Goal: Find specific page/section: Find specific page/section

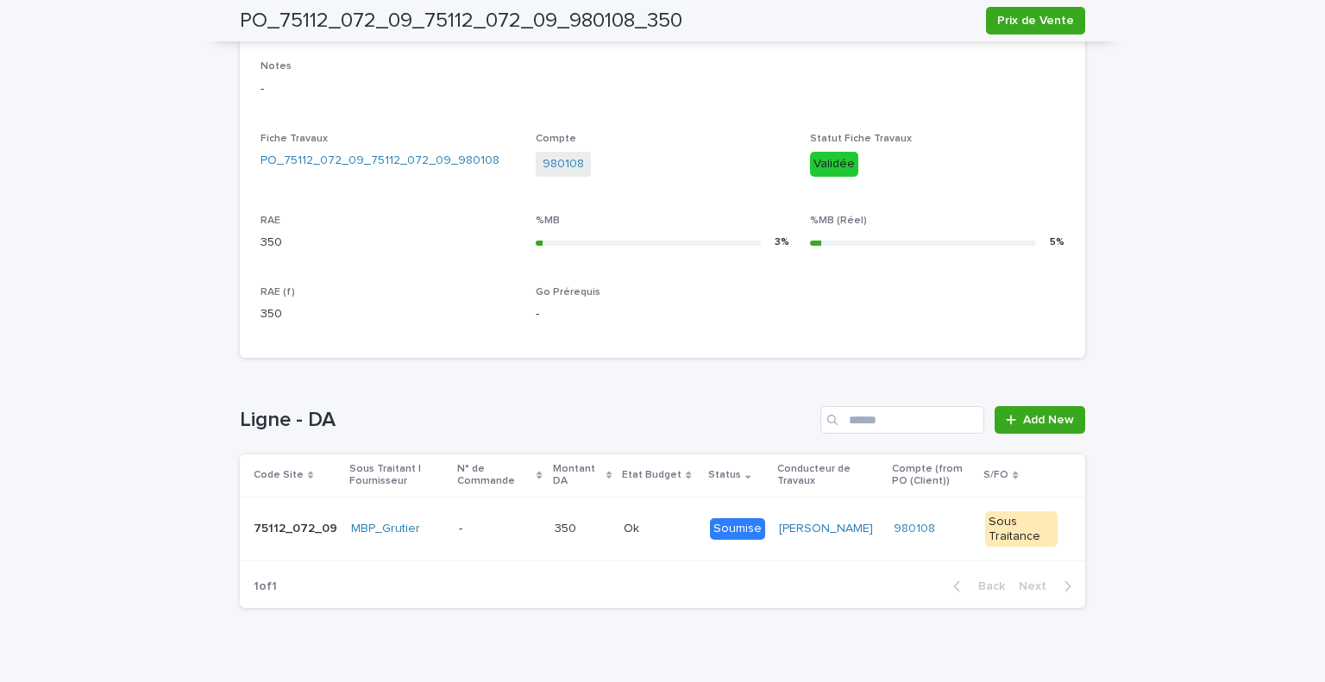
scroll to position [571, 0]
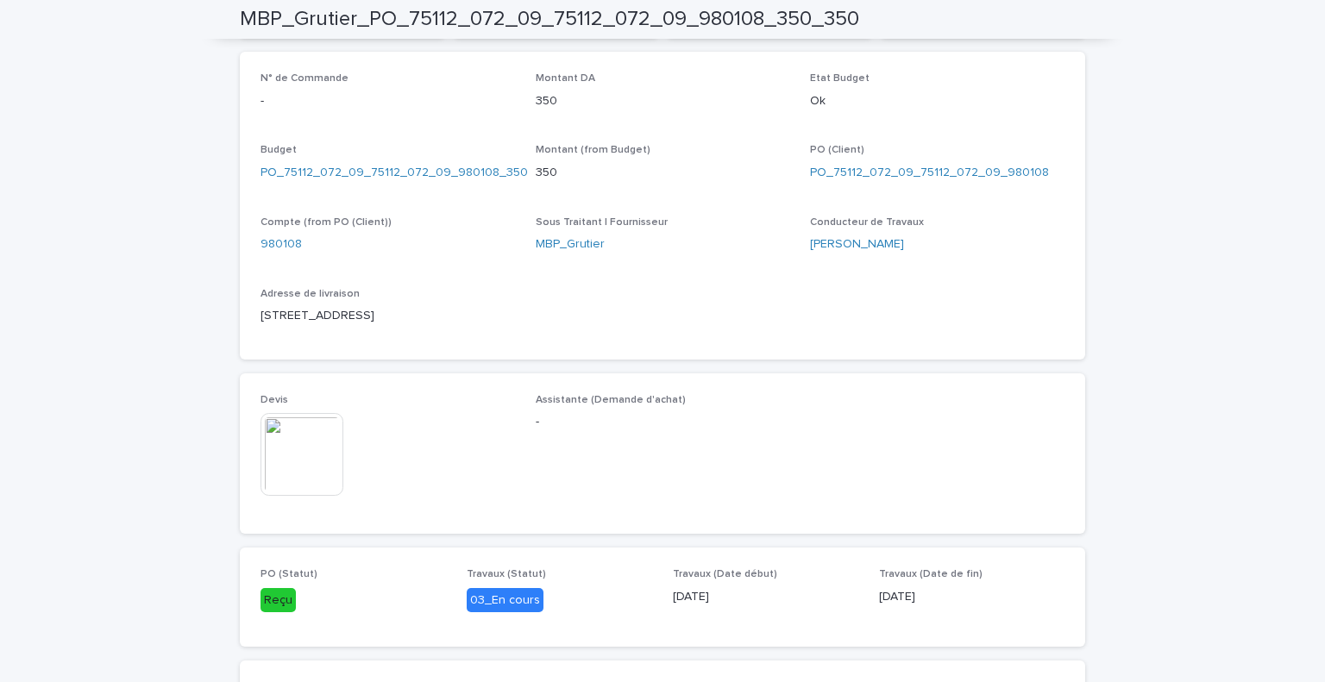
scroll to position [507, 0]
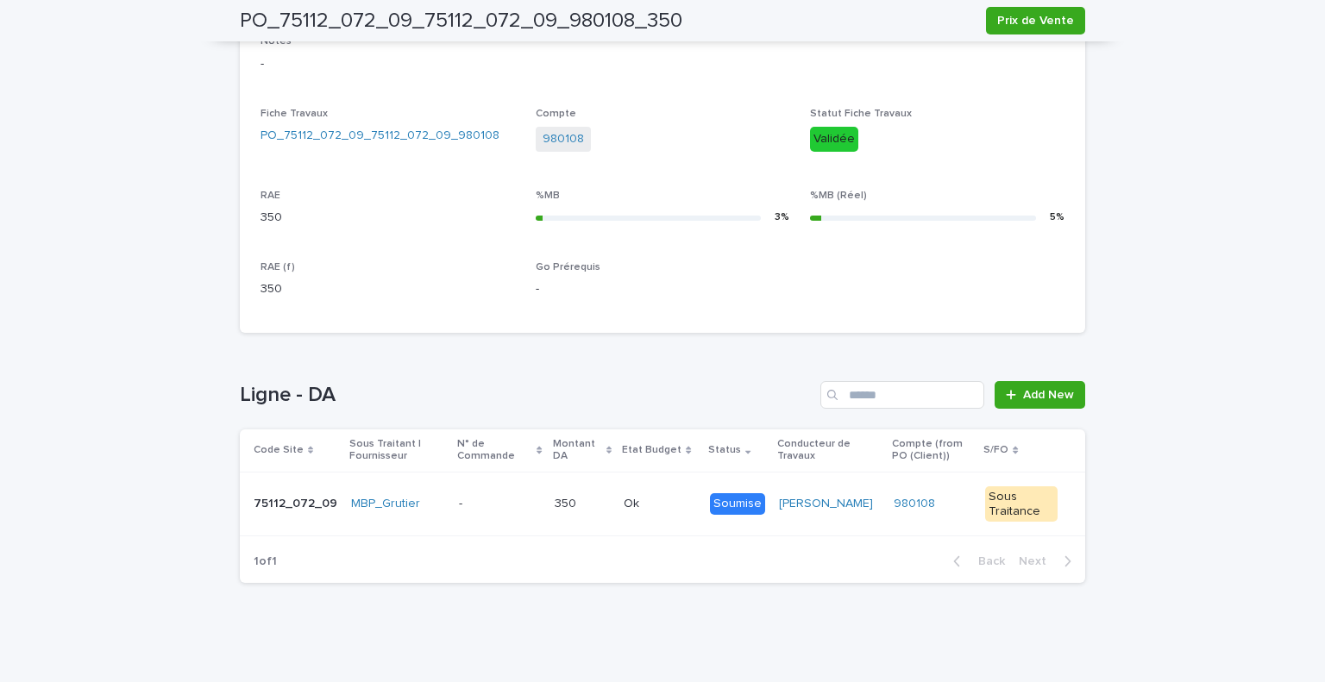
scroll to position [597, 0]
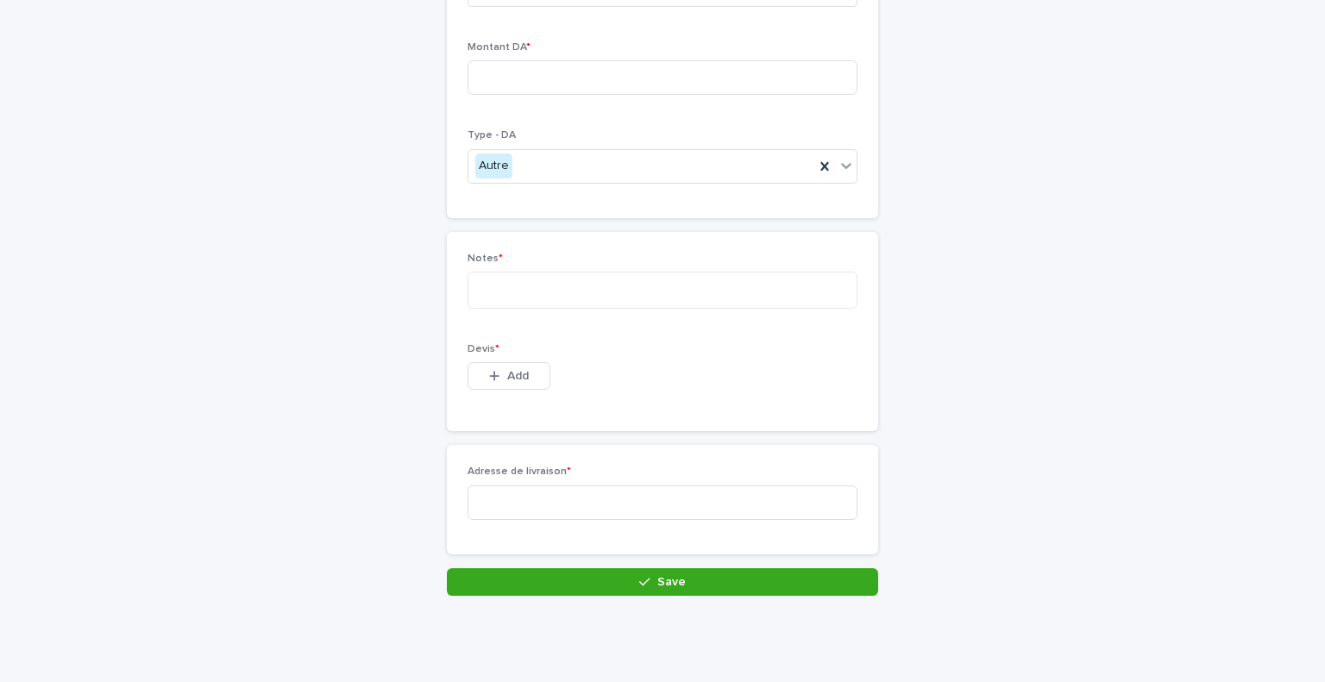
scroll to position [206, 0]
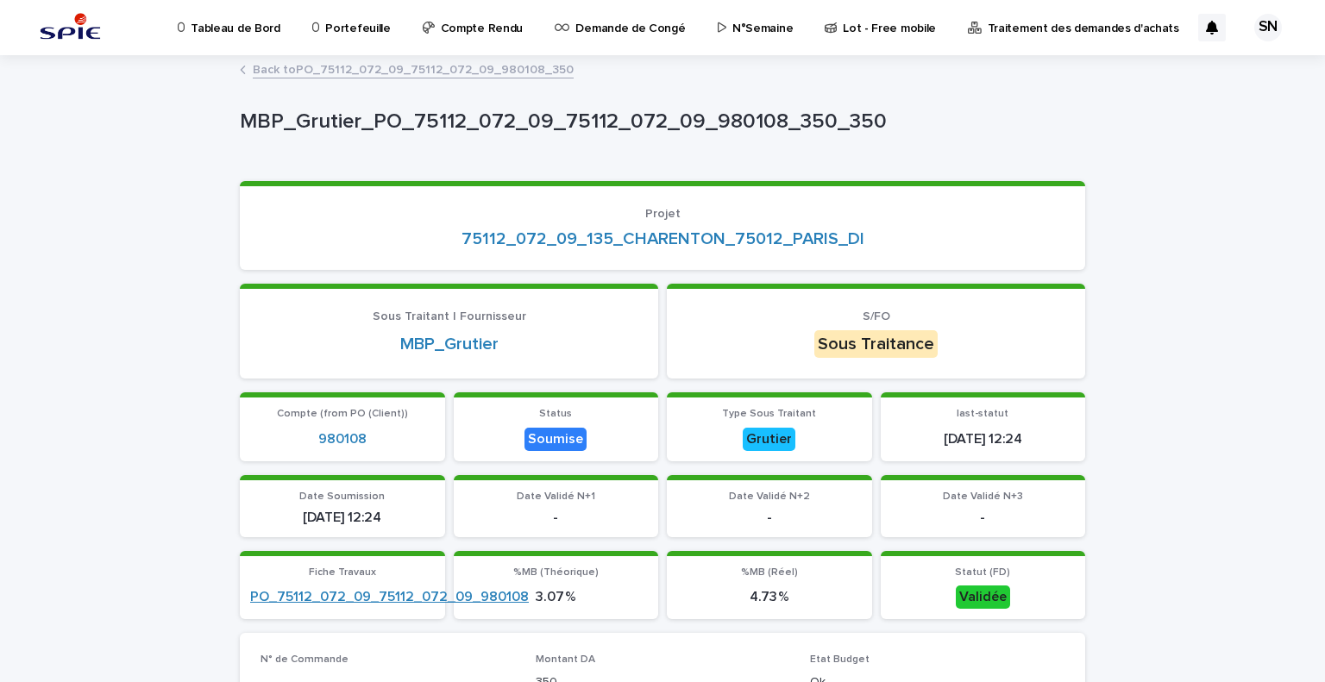
click at [368, 603] on link "PO_75112_072_09_75112_072_09_980108" at bounding box center [389, 597] width 279 height 16
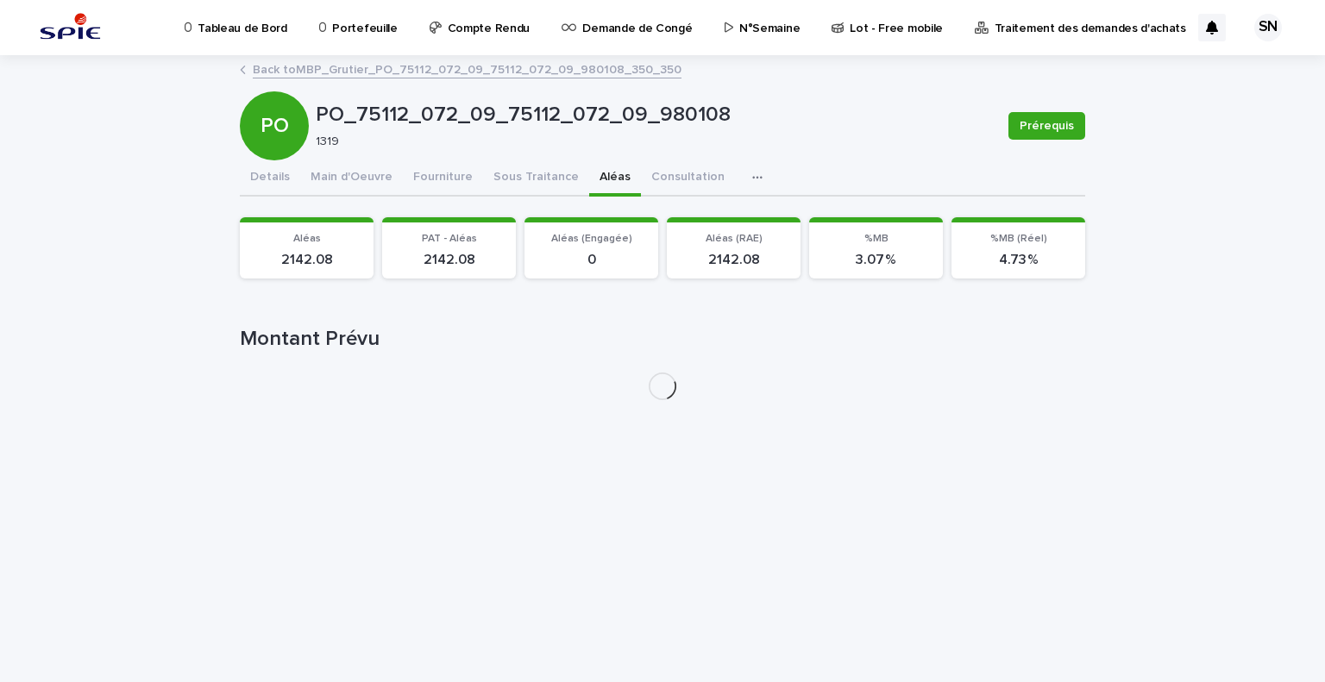
click at [589, 180] on button "Aléas" at bounding box center [615, 178] width 52 height 36
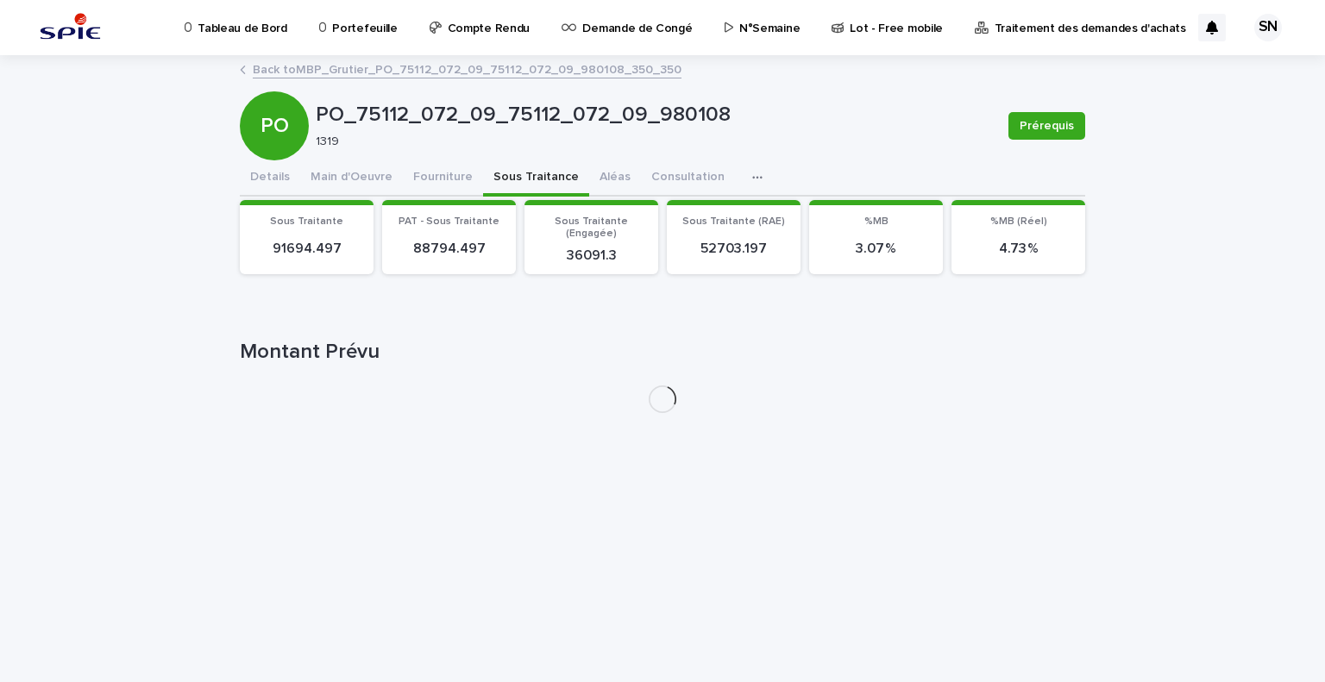
click at [527, 185] on button "Sous Traitance" at bounding box center [536, 178] width 106 height 36
